Goal: Navigation & Orientation: Find specific page/section

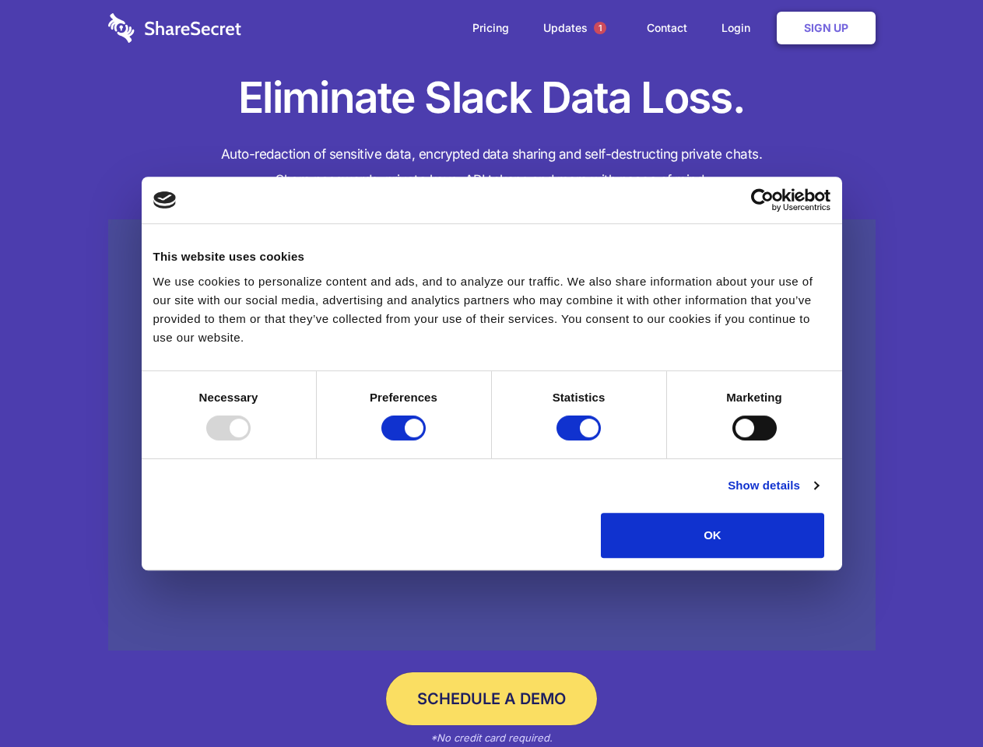
click at [250, 440] on div at bounding box center [228, 427] width 44 height 25
click at [426, 440] on input "Preferences" at bounding box center [403, 427] width 44 height 25
checkbox input "false"
click at [580, 440] on input "Statistics" at bounding box center [578, 427] width 44 height 25
checkbox input "false"
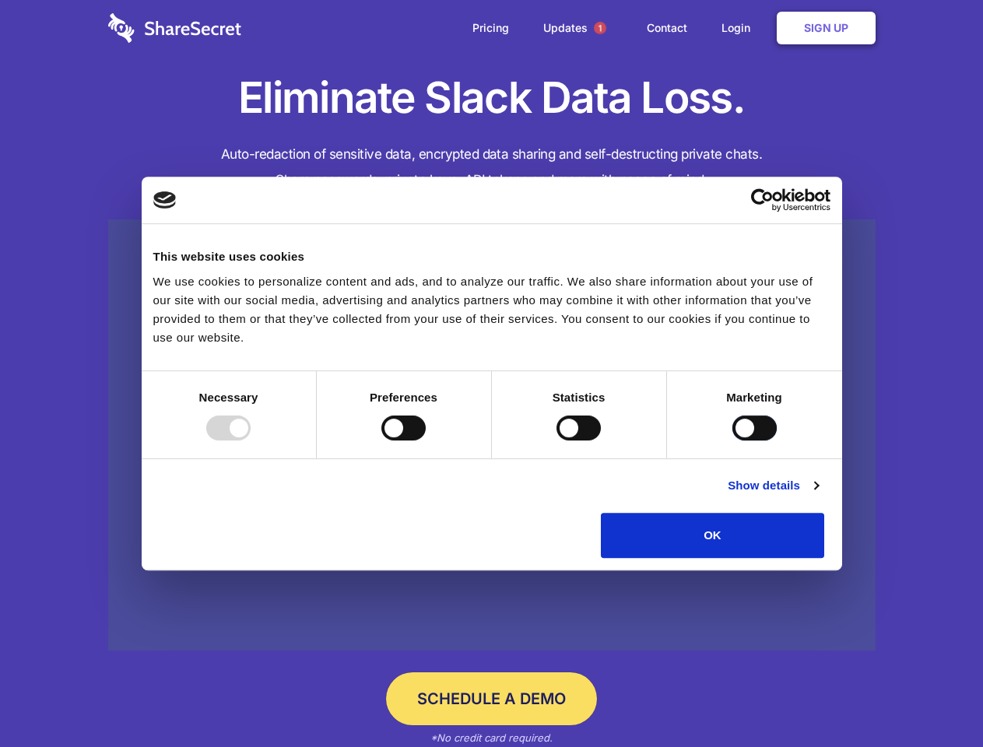
click at [732, 440] on input "Marketing" at bounding box center [754, 427] width 44 height 25
checkbox input "true"
click at [818, 495] on link "Show details" at bounding box center [772, 485] width 90 height 19
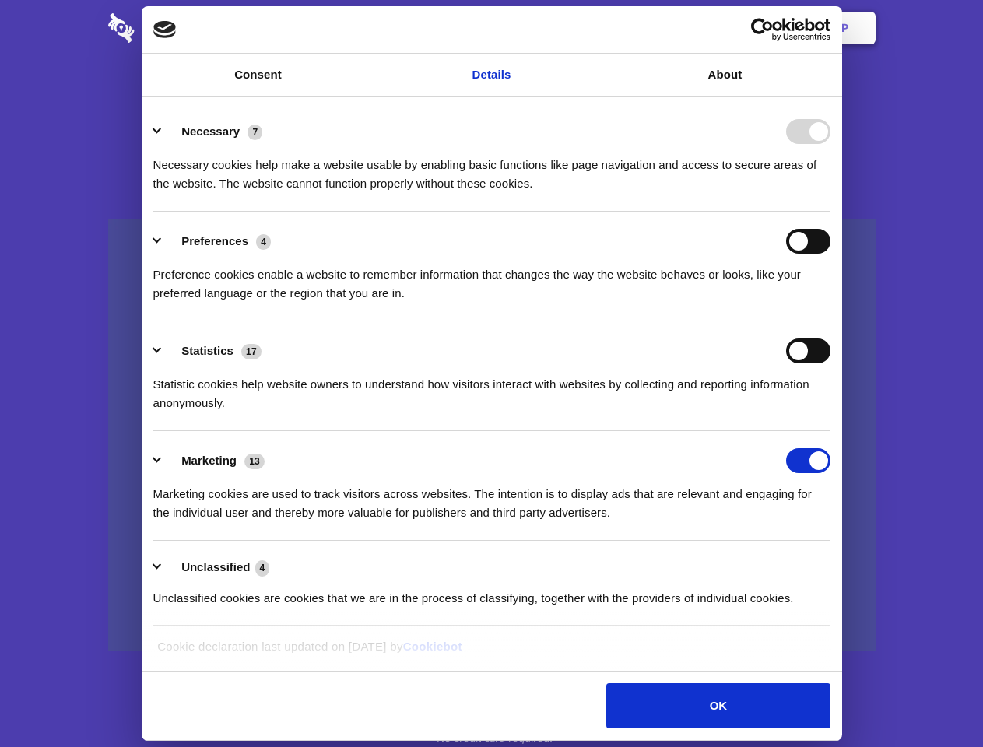
click at [830, 212] on li "Necessary 7 Necessary cookies help make a website usable by enabling basic func…" at bounding box center [491, 157] width 677 height 110
click at [599, 28] on span "1" at bounding box center [600, 28] width 12 height 12
